Goal: Transaction & Acquisition: Book appointment/travel/reservation

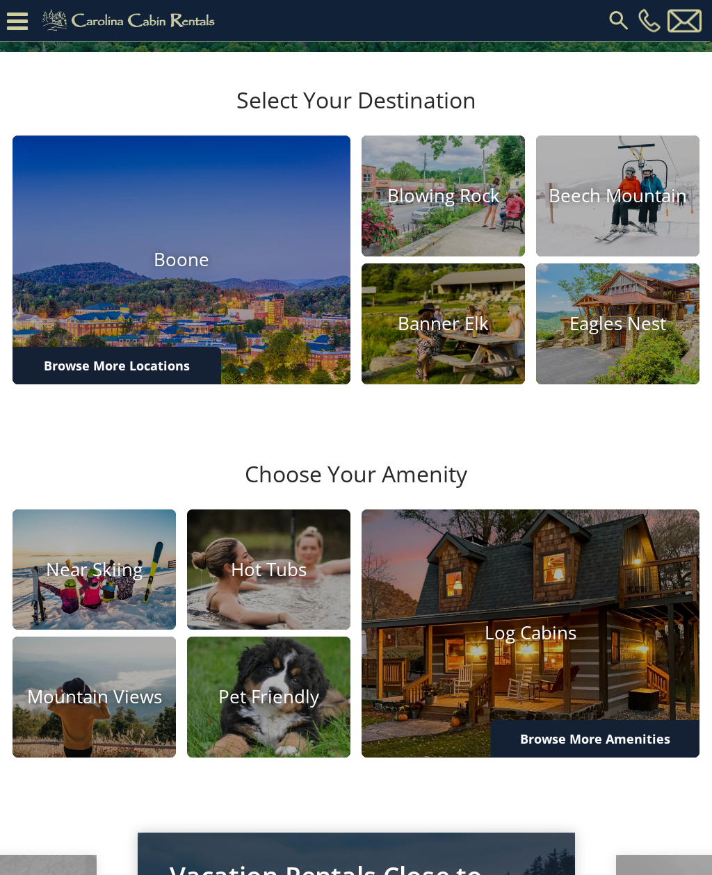
scroll to position [373, 0]
click at [461, 256] on img at bounding box center [442, 196] width 163 height 121
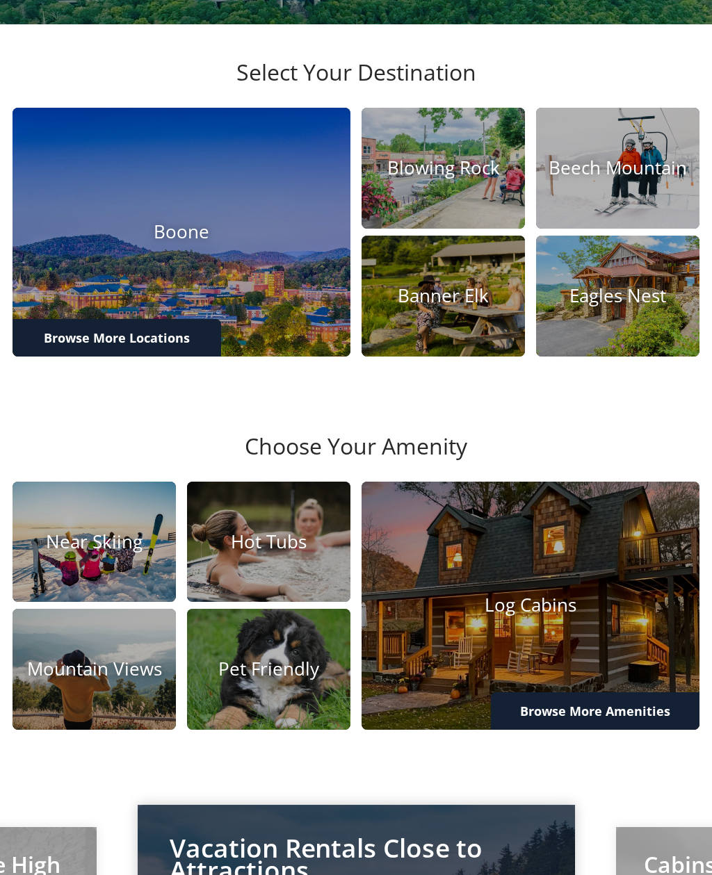
scroll to position [418, 0]
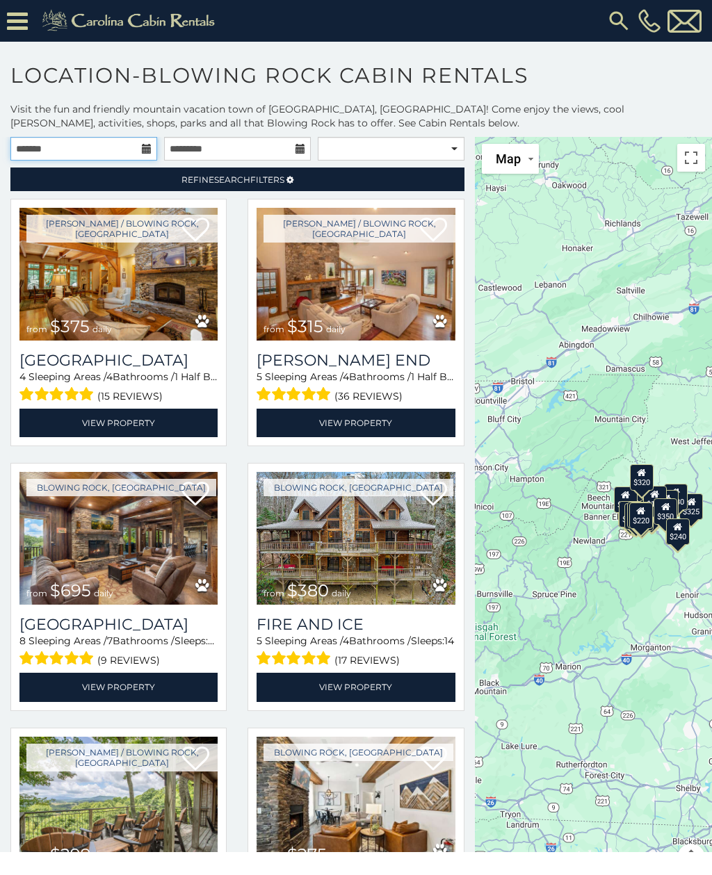
click at [117, 151] on input "text" at bounding box center [83, 149] width 147 height 24
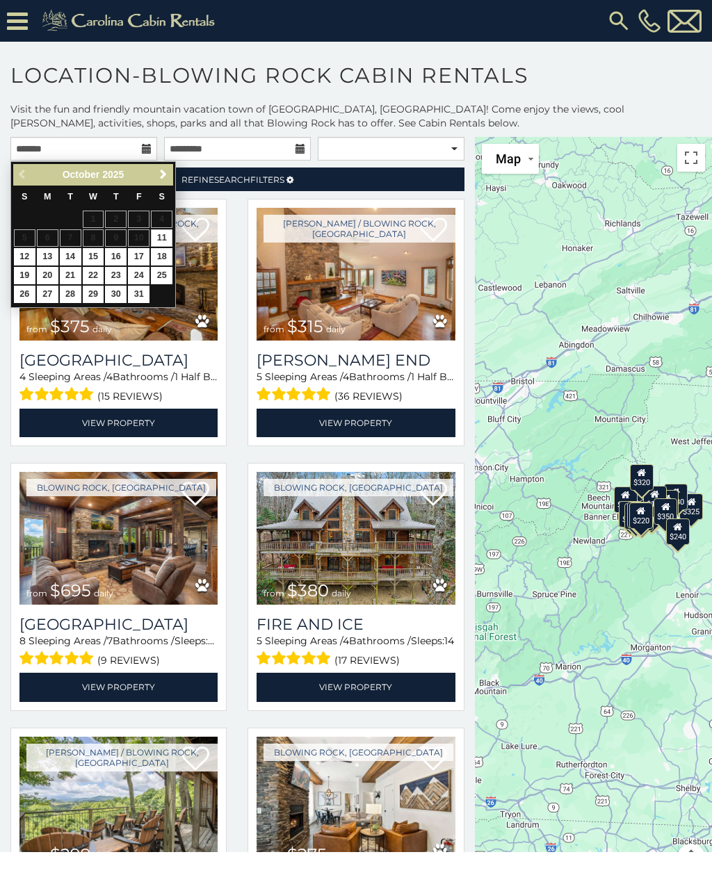
click at [164, 178] on span "Next" at bounding box center [163, 174] width 11 height 11
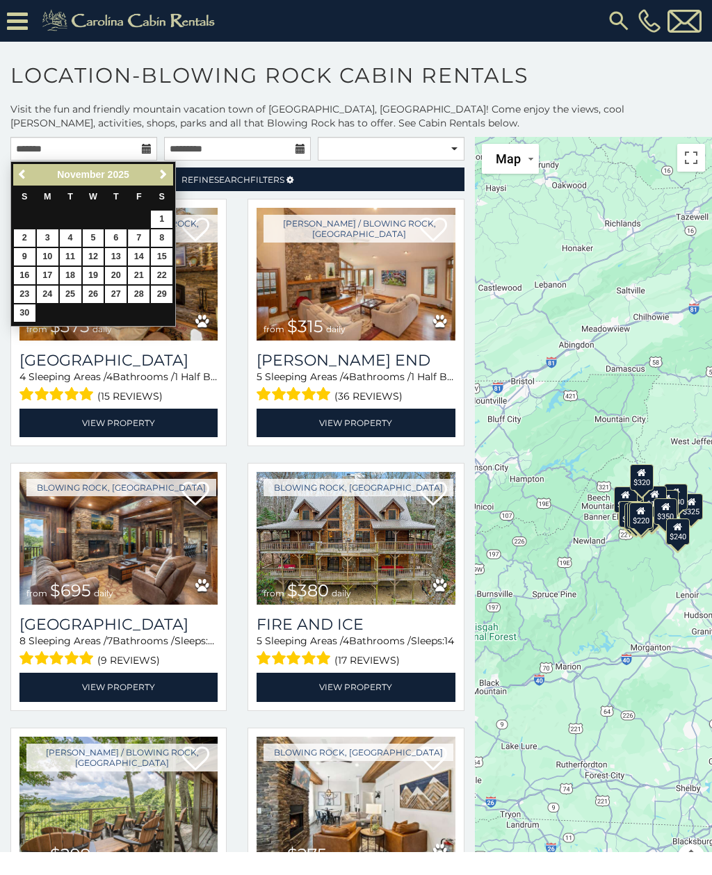
click at [140, 231] on link "7" at bounding box center [139, 237] width 22 height 17
type input "**********"
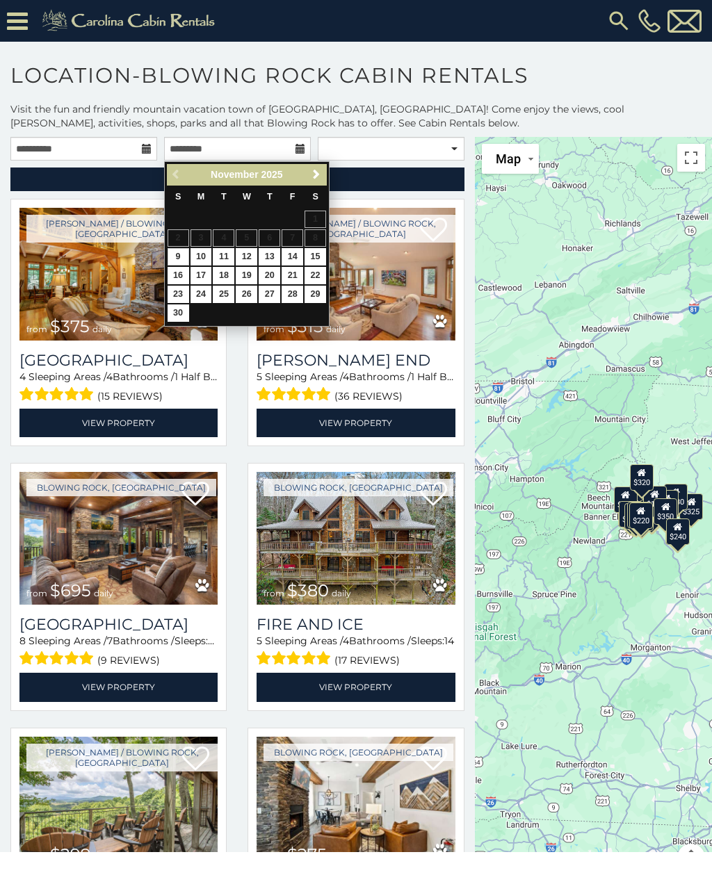
click at [177, 251] on link "9" at bounding box center [178, 256] width 22 height 17
type input "**********"
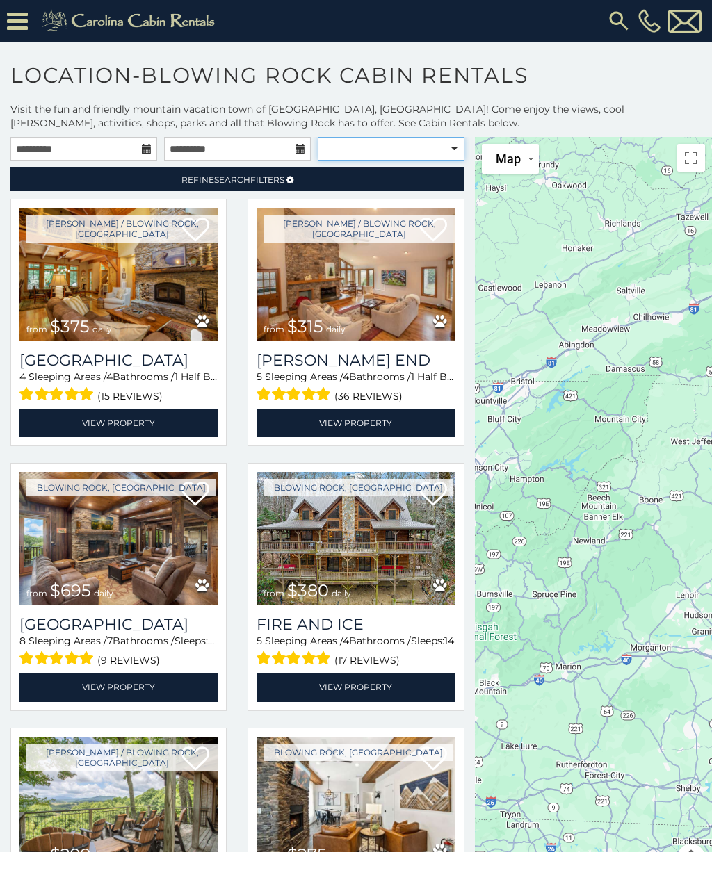
click at [433, 149] on select "**********" at bounding box center [391, 149] width 147 height 24
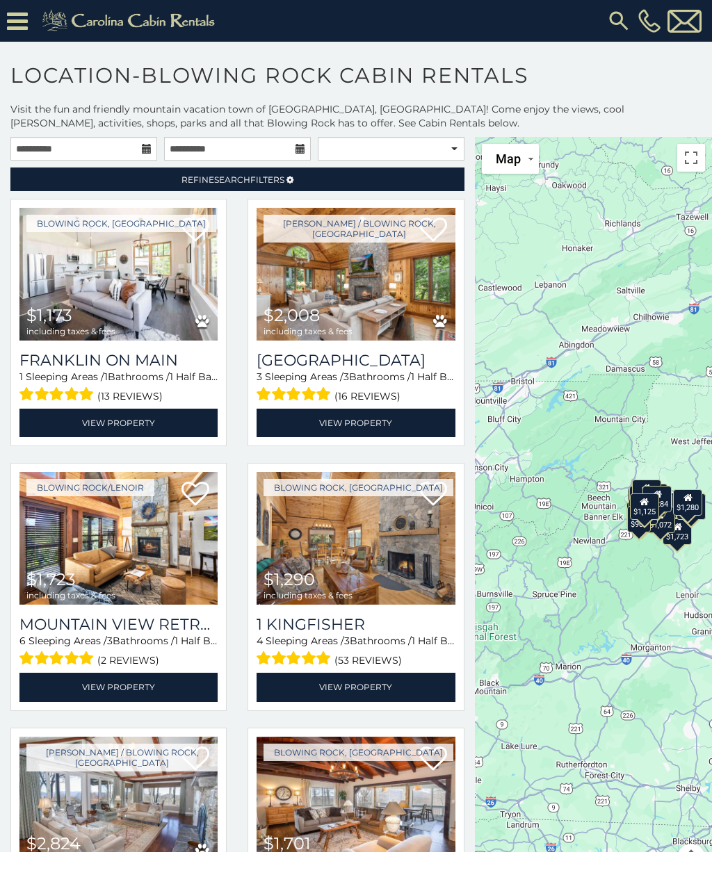
click at [10, 19] on icon at bounding box center [17, 21] width 21 height 24
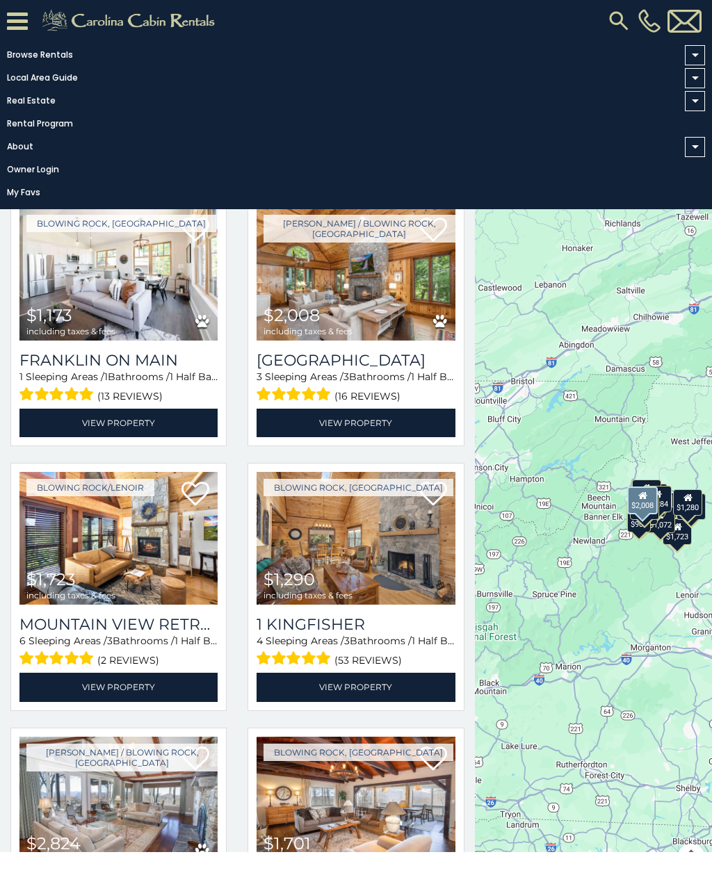
click at [393, 304] on img at bounding box center [355, 274] width 198 height 133
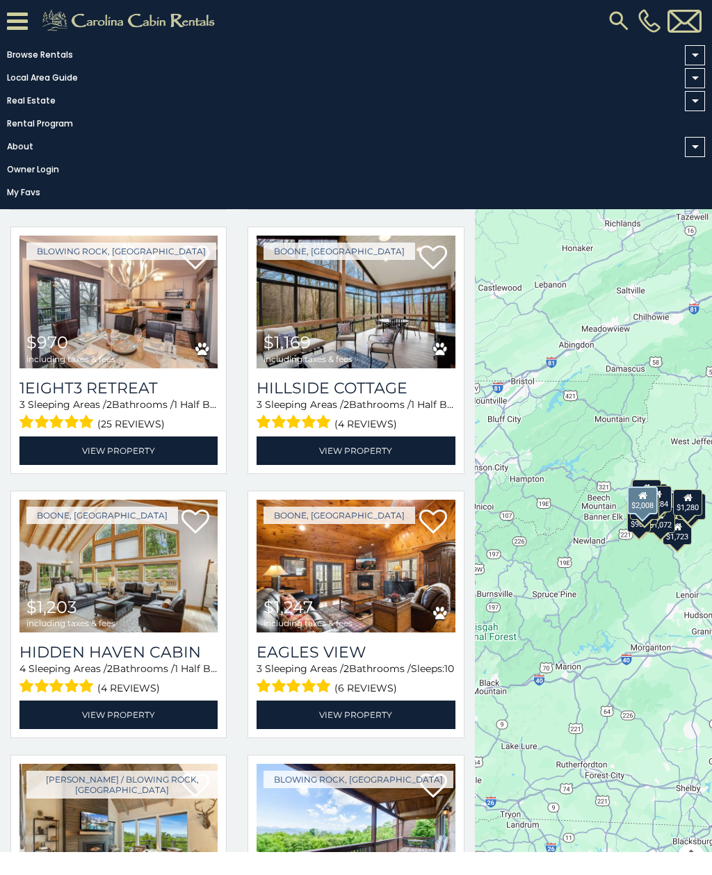
scroll to position [2351, 0]
click at [395, 746] on div "Boone, NC $1,247 including taxes & fees Eagles View 3 Sleeping Areas / 2 Bathro…" at bounding box center [355, 619] width 237 height 256
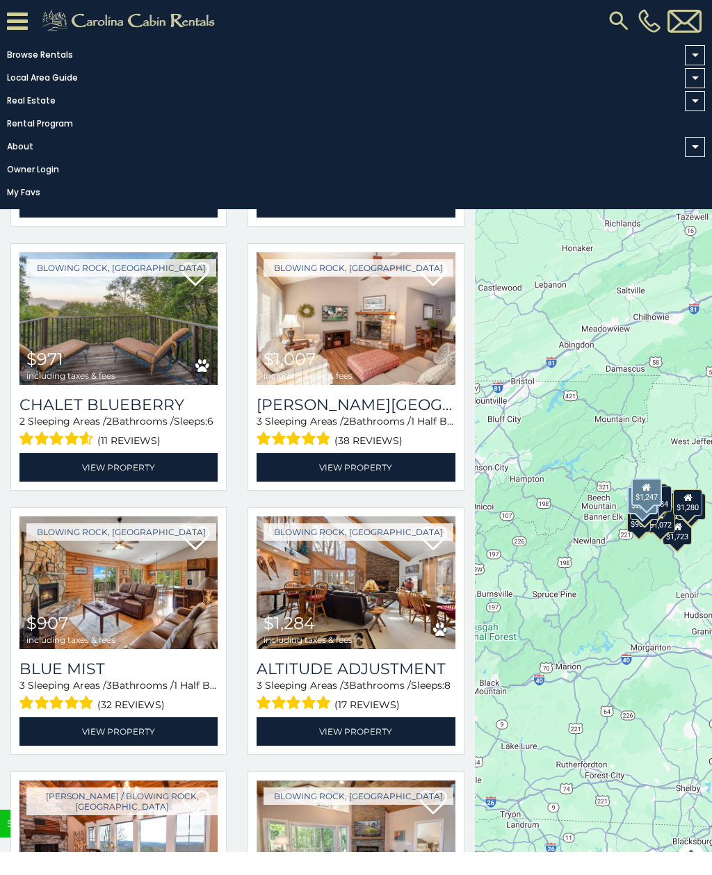
scroll to position [3129, 0]
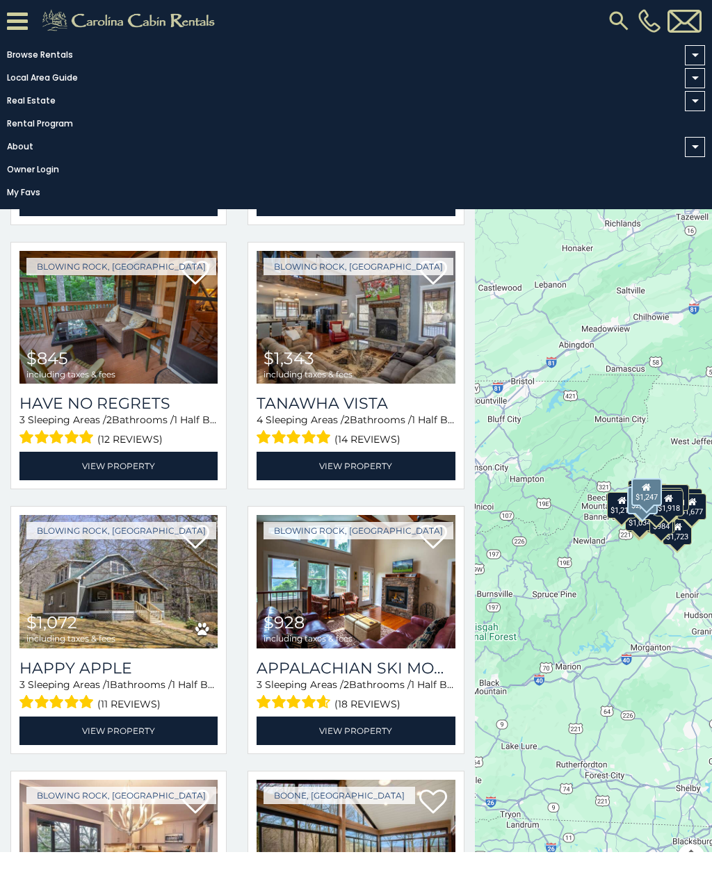
scroll to position [1794, 0]
